Goal: Complete application form

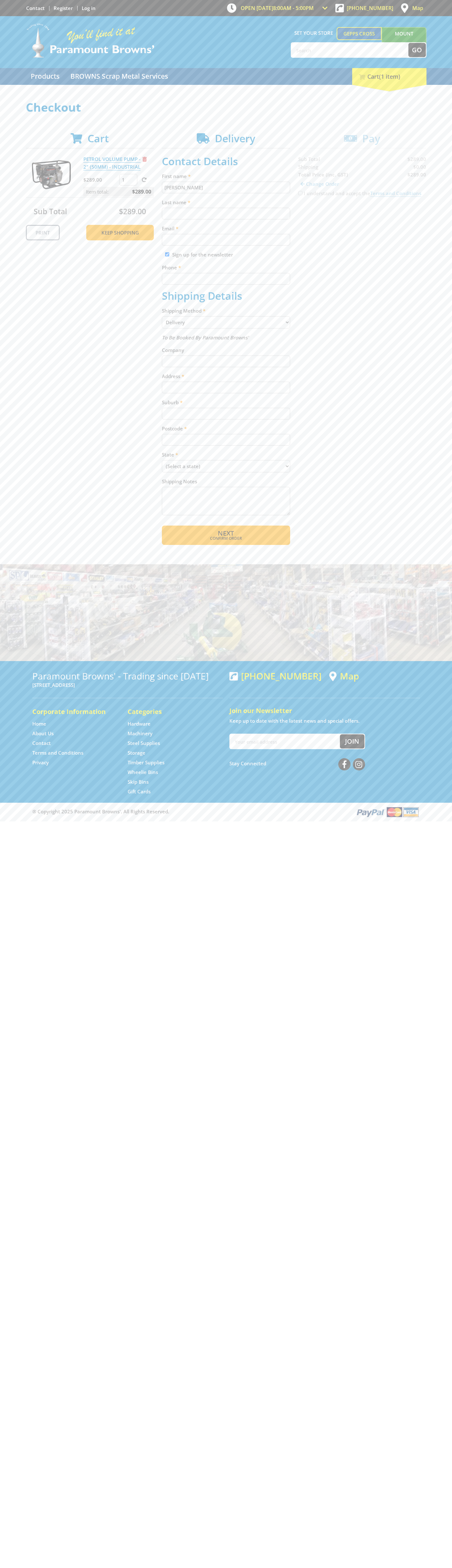
type input "[PERSON_NAME]"
type input "[EMAIL_ADDRESS][DOMAIN_NAME]"
type input "0293744000"
type input "[PERSON_NAME]"
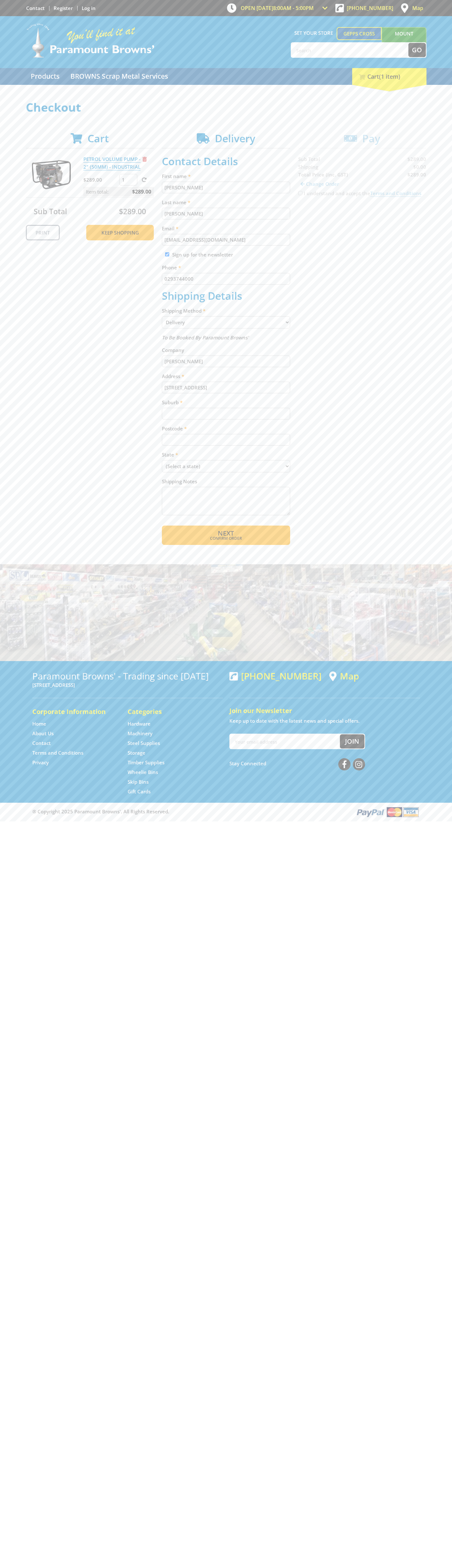
type input "[STREET_ADDRESS]"
type input "gepps cross"
select select "SA"
type input "5094"
select select "Pickup"
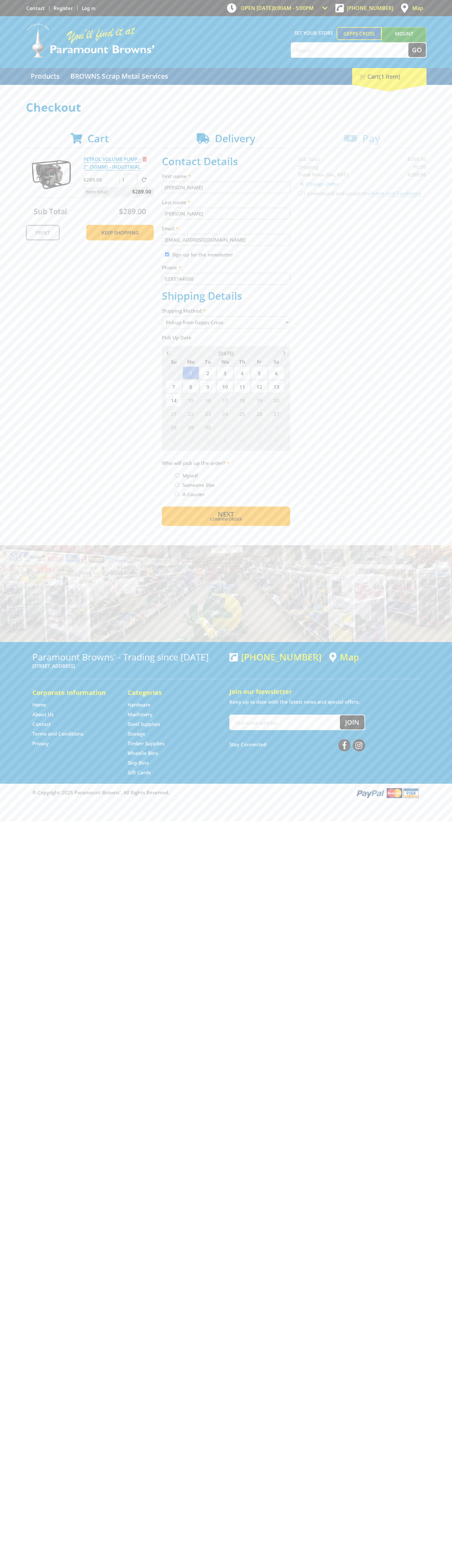
click at [225, 514] on span "Next" at bounding box center [225, 514] width 16 height 9
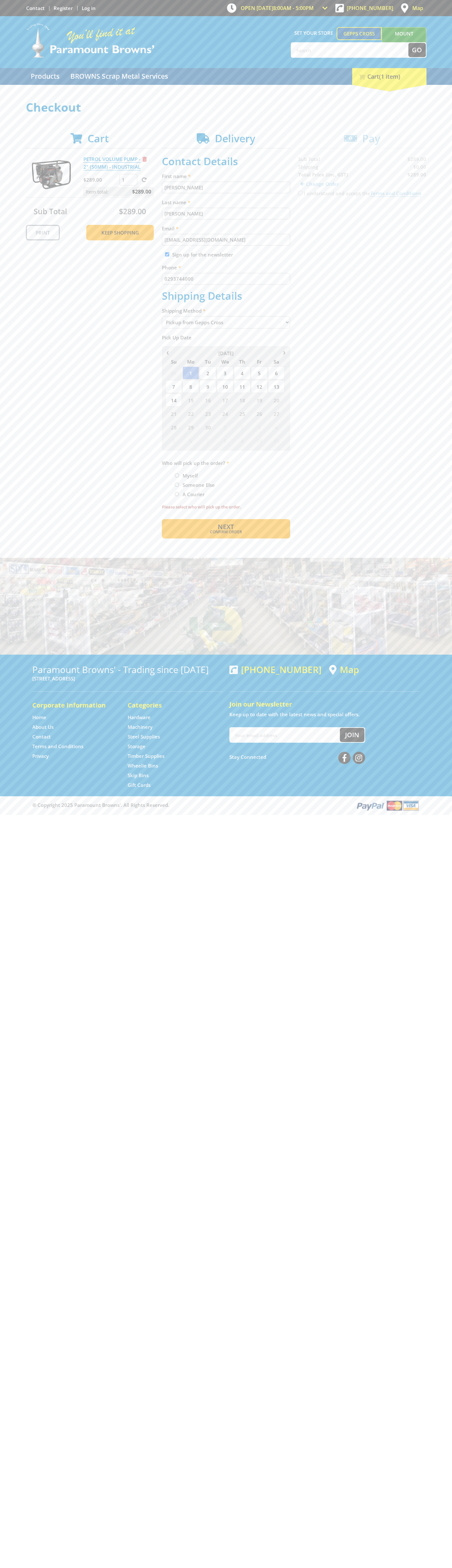
type input "[PERSON_NAME]"
click at [225, 527] on span "Next" at bounding box center [225, 527] width 16 height 9
